Goal: Task Accomplishment & Management: Manage account settings

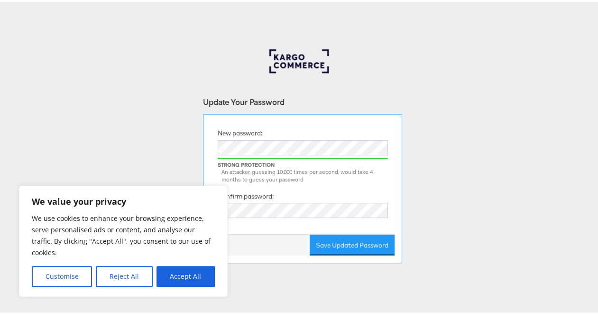
click at [252, 216] on div at bounding box center [303, 213] width 170 height 24
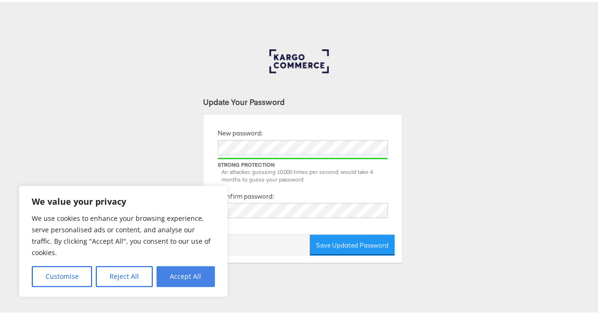
click at [183, 270] on button "Accept All" at bounding box center [186, 274] width 58 height 21
checkbox input "true"
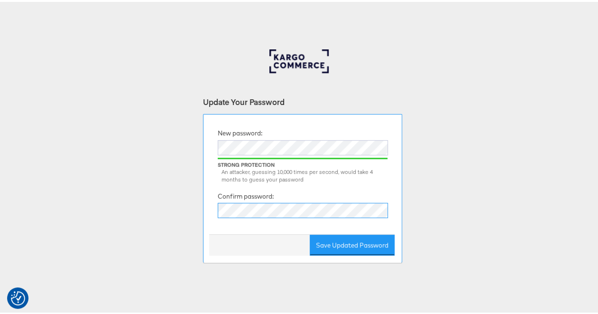
click at [310, 233] on button "Save Updated Password" at bounding box center [352, 243] width 85 height 21
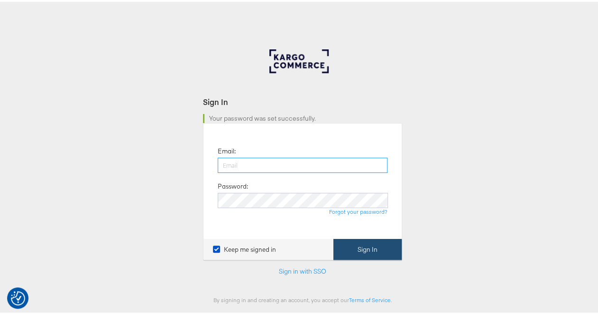
type input "sloscko@bootbarn.com"
click at [366, 251] on button "Sign In" at bounding box center [368, 247] width 68 height 21
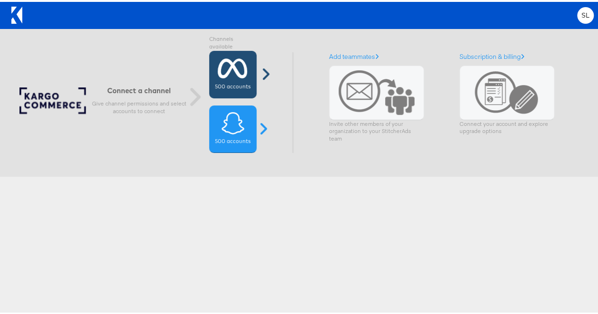
click at [232, 75] on icon at bounding box center [233, 67] width 30 height 24
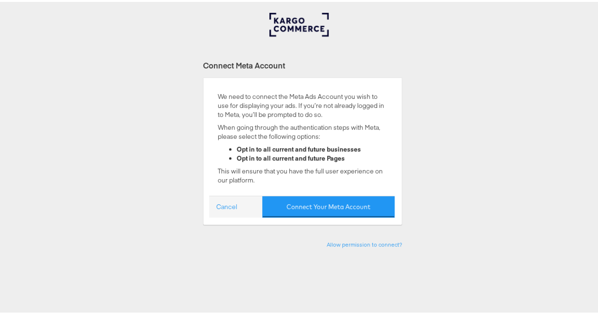
scroll to position [87, 0]
